Goal: Check status: Check status

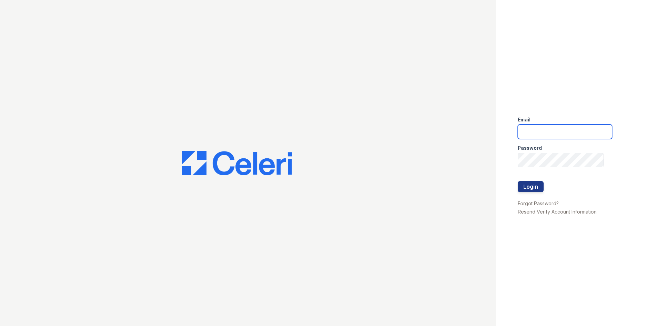
click at [545, 137] on input "email" at bounding box center [565, 131] width 94 height 14
type input "888atgrandhopepark@trinity-pm.com"
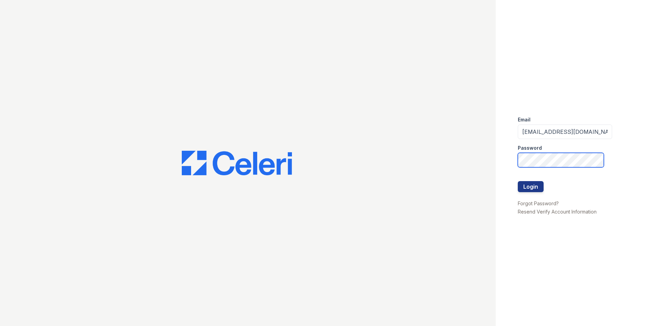
click at [518, 181] on button "Login" at bounding box center [531, 186] width 26 height 11
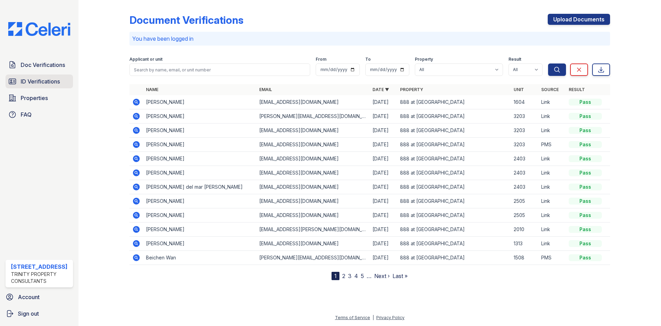
drag, startPoint x: 31, startPoint y: 77, endPoint x: 59, endPoint y: 80, distance: 28.0
click at [31, 77] on link "ID Verifications" at bounding box center [40, 81] width 68 height 14
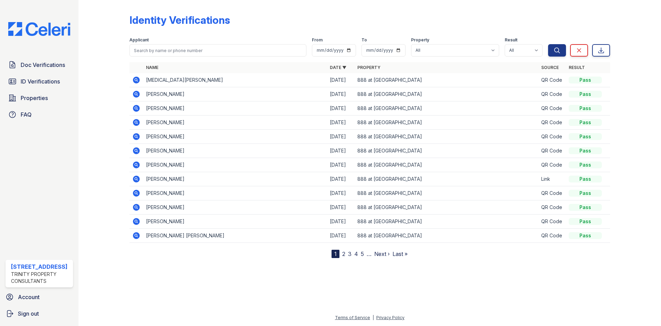
click at [138, 81] on icon at bounding box center [136, 79] width 7 height 7
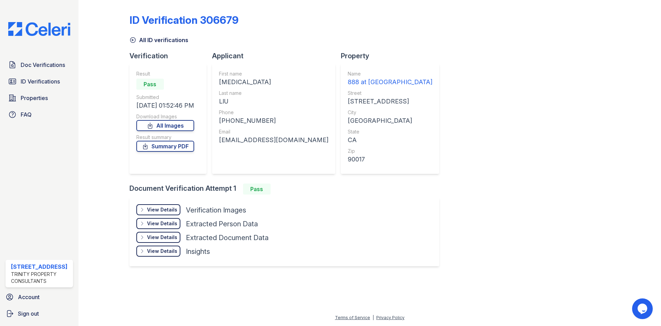
click at [161, 208] on div "View Details" at bounding box center [162, 209] width 30 height 7
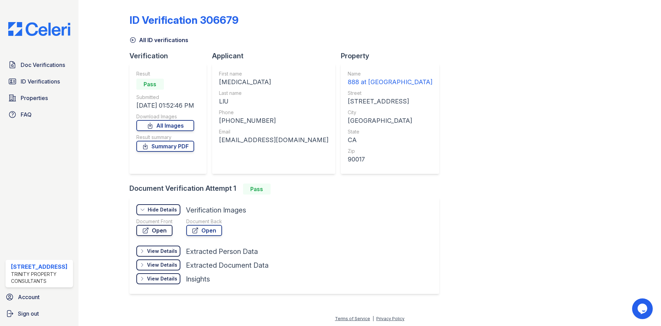
click at [157, 228] on link "Open" at bounding box center [154, 230] width 36 height 11
click at [25, 73] on div "Doc Verifications ID Verifications Properties FAQ" at bounding box center [39, 89] width 73 height 63
click at [29, 80] on span "ID Verifications" at bounding box center [40, 81] width 39 height 8
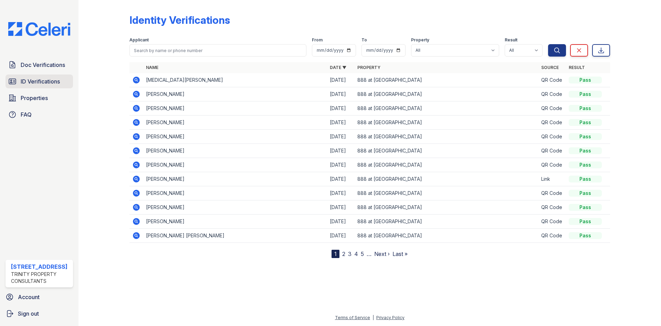
click at [35, 79] on span "ID Verifications" at bounding box center [40, 81] width 39 height 8
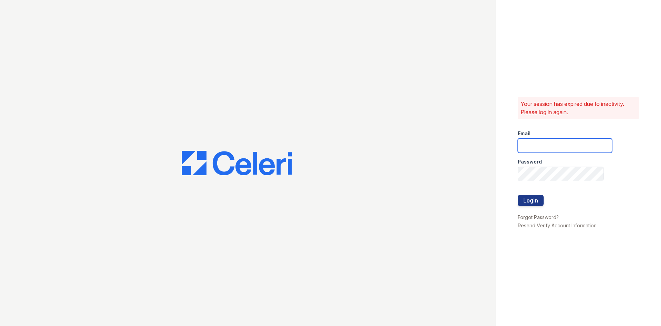
click at [568, 149] on input "email" at bounding box center [565, 145] width 94 height 14
type input "888atgrandhopepark@trinity-pm.com"
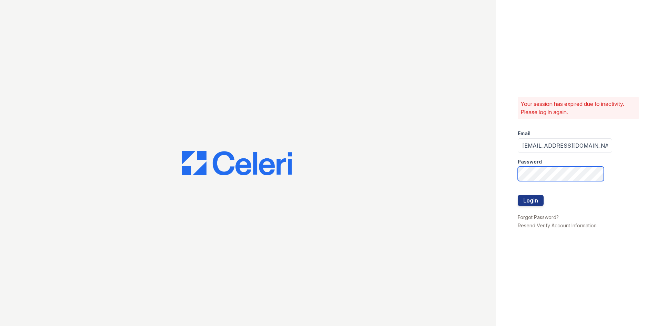
click at [518, 195] on button "Login" at bounding box center [531, 200] width 26 height 11
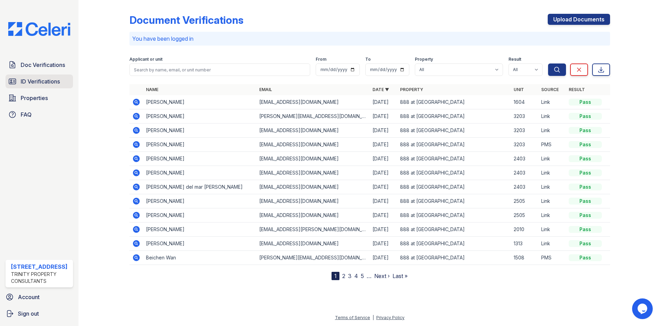
click at [42, 78] on span "ID Verifications" at bounding box center [40, 81] width 39 height 8
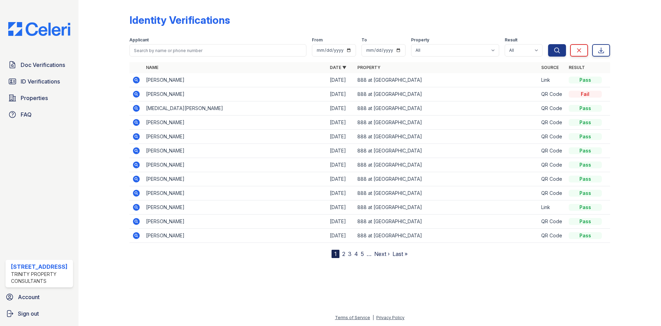
click at [137, 92] on icon at bounding box center [136, 94] width 7 height 7
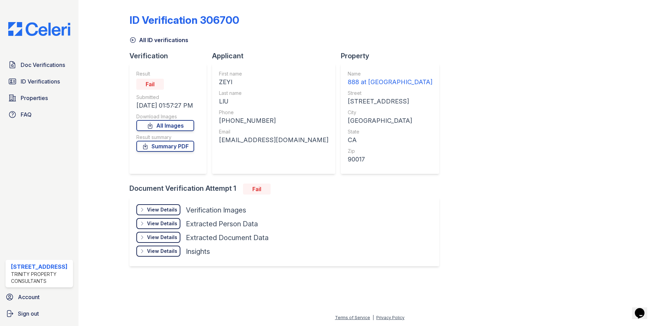
click at [161, 209] on div "View Details" at bounding box center [162, 209] width 30 height 7
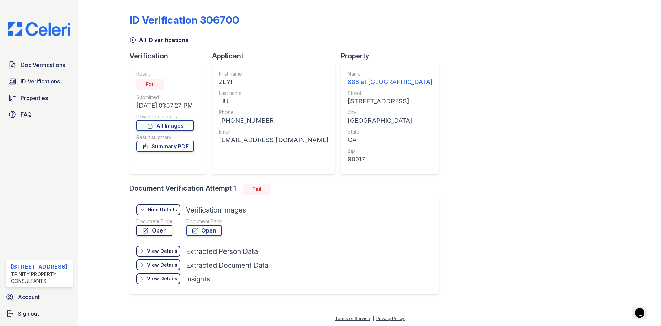
click at [159, 231] on link "Open" at bounding box center [154, 230] width 36 height 11
click at [38, 58] on link "Doc Verifications" at bounding box center [40, 65] width 68 height 14
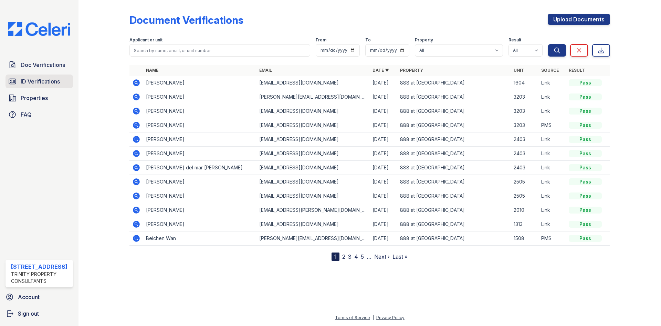
click at [50, 84] on span "ID Verifications" at bounding box center [40, 81] width 39 height 8
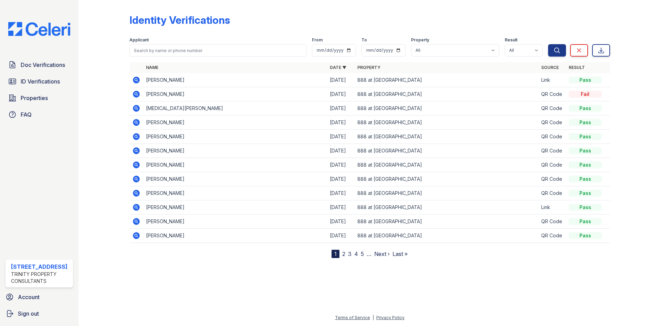
click at [136, 95] on icon at bounding box center [136, 94] width 8 height 8
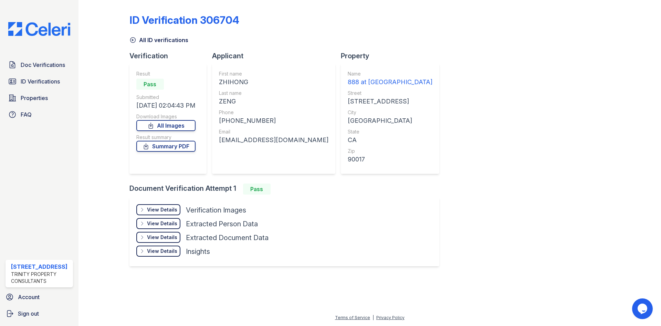
click at [162, 205] on div "View Details Details" at bounding box center [158, 209] width 44 height 11
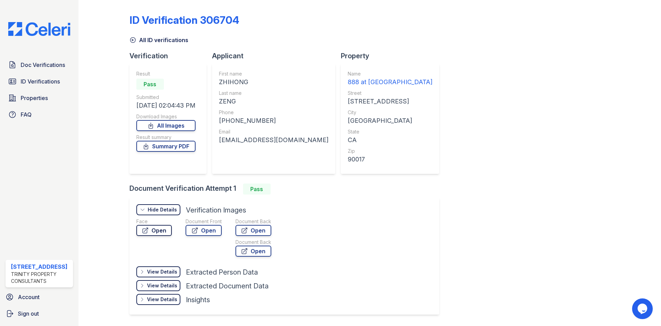
click at [161, 233] on link "Open" at bounding box center [153, 230] width 35 height 11
click at [33, 69] on span "Doc Verifications" at bounding box center [43, 65] width 44 height 8
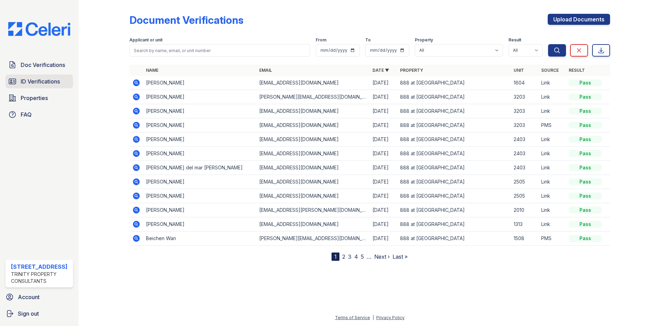
click at [27, 78] on span "ID Verifications" at bounding box center [40, 81] width 39 height 8
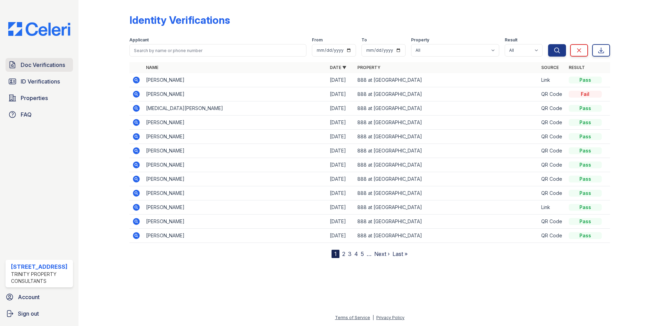
click at [52, 68] on span "Doc Verifications" at bounding box center [43, 65] width 44 height 8
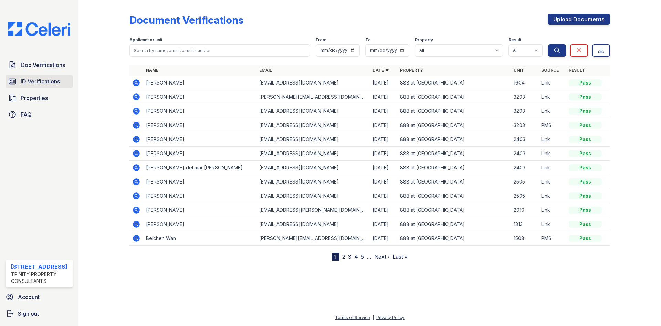
click at [51, 76] on link "ID Verifications" at bounding box center [40, 81] width 68 height 14
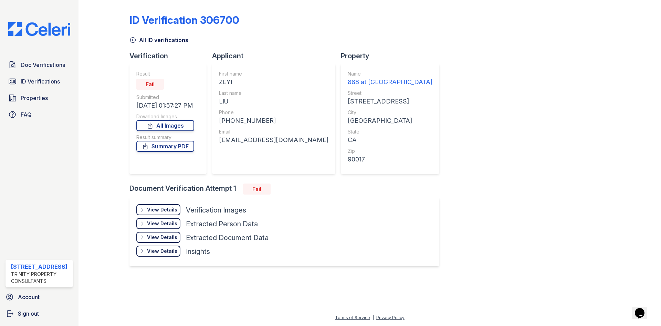
click at [173, 206] on div "View Details Details" at bounding box center [158, 209] width 44 height 11
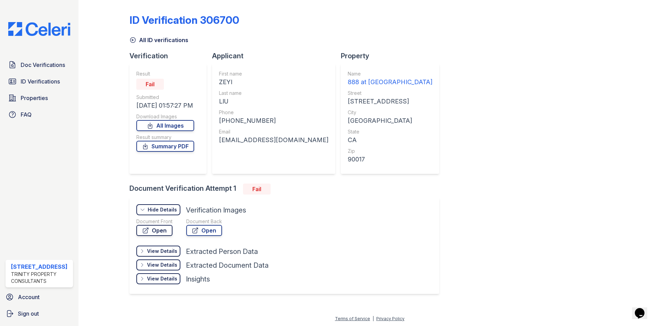
click at [151, 227] on link "Open" at bounding box center [154, 230] width 36 height 11
click at [48, 74] on div "Doc Verifications ID Verifications Properties FAQ" at bounding box center [39, 89] width 73 height 63
click at [43, 79] on span "ID Verifications" at bounding box center [40, 81] width 39 height 8
